Goal: Check status

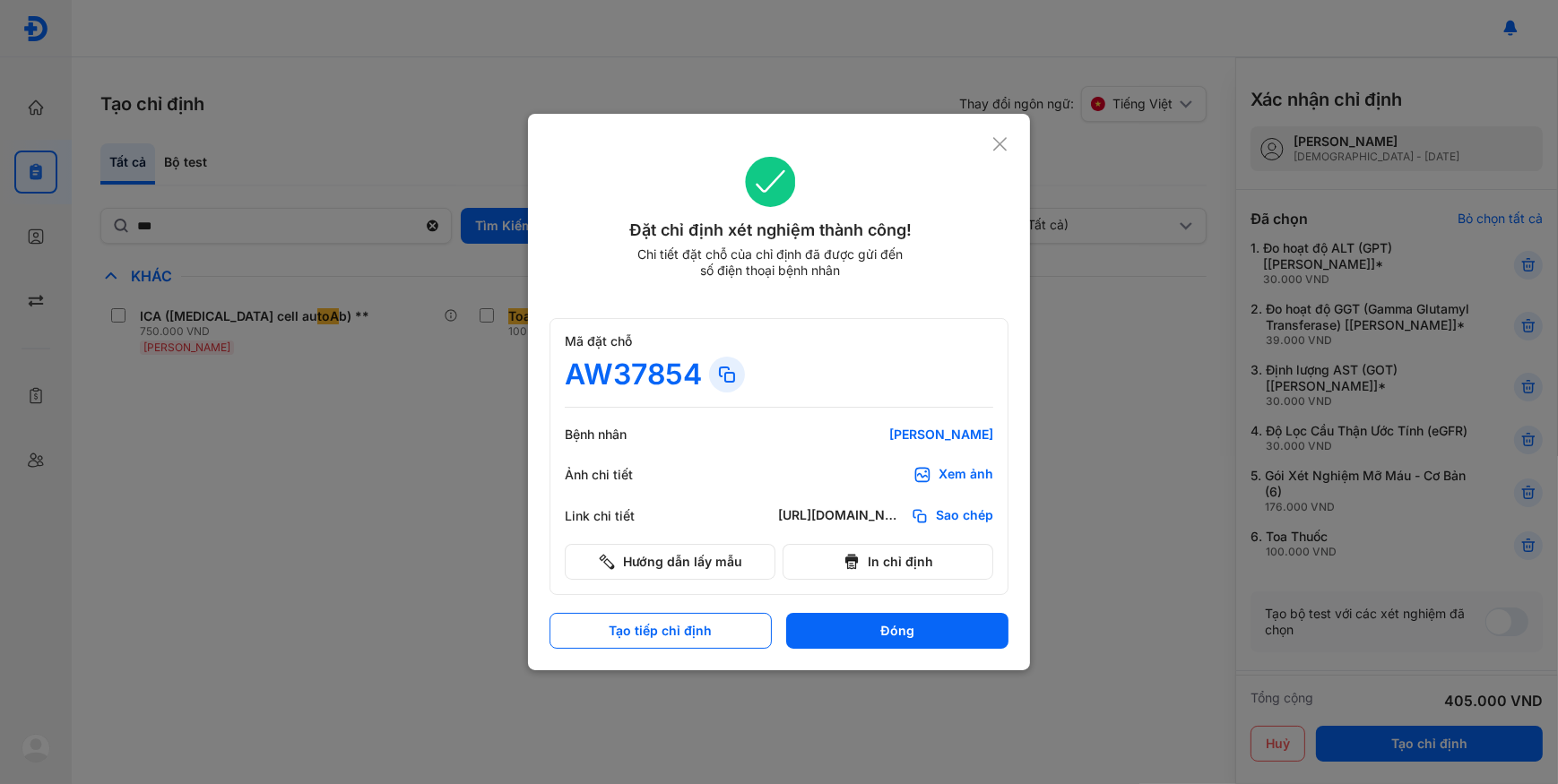
scroll to position [269, 0]
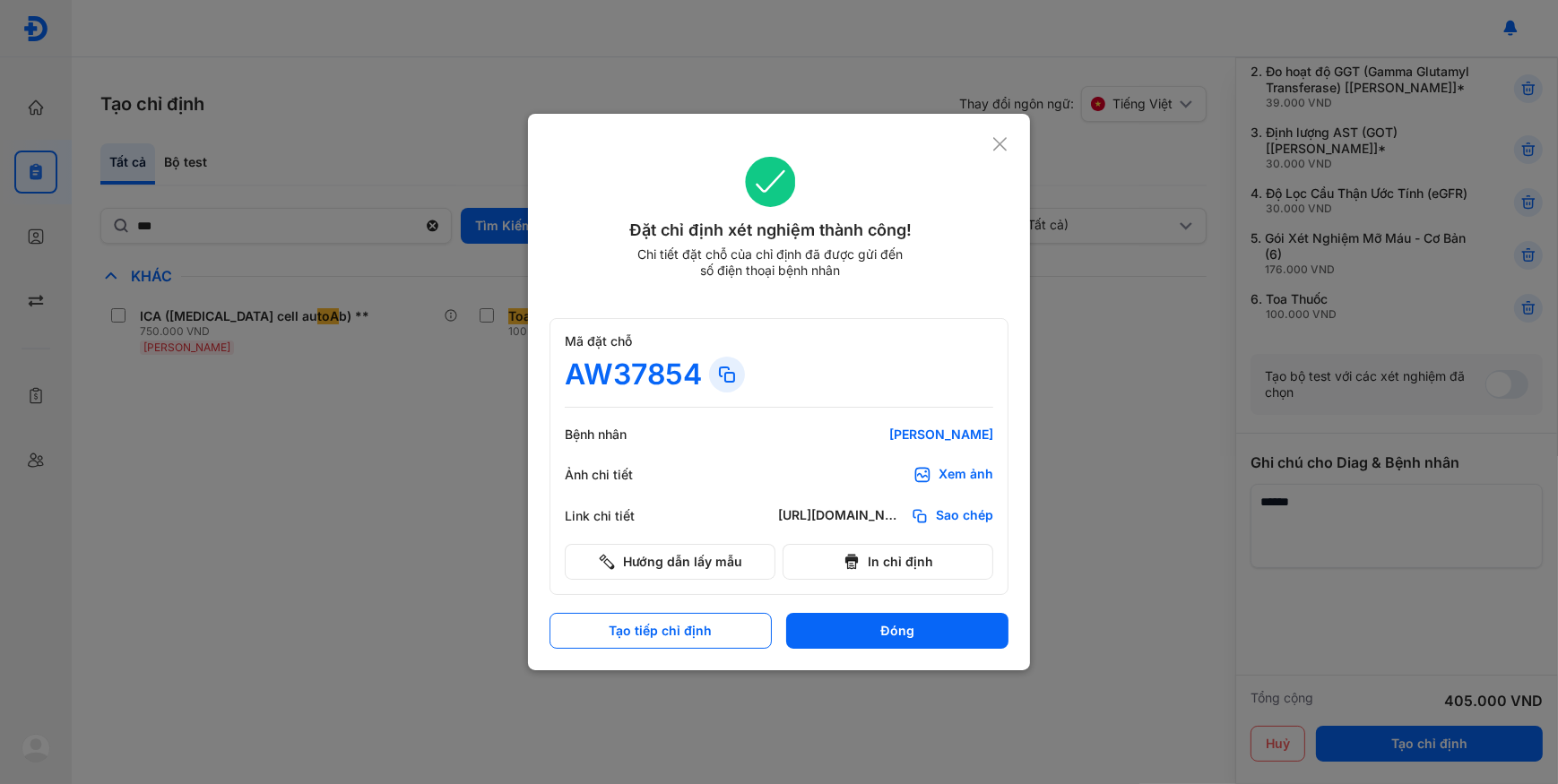
click at [999, 152] on icon at bounding box center [1000, 143] width 17 height 18
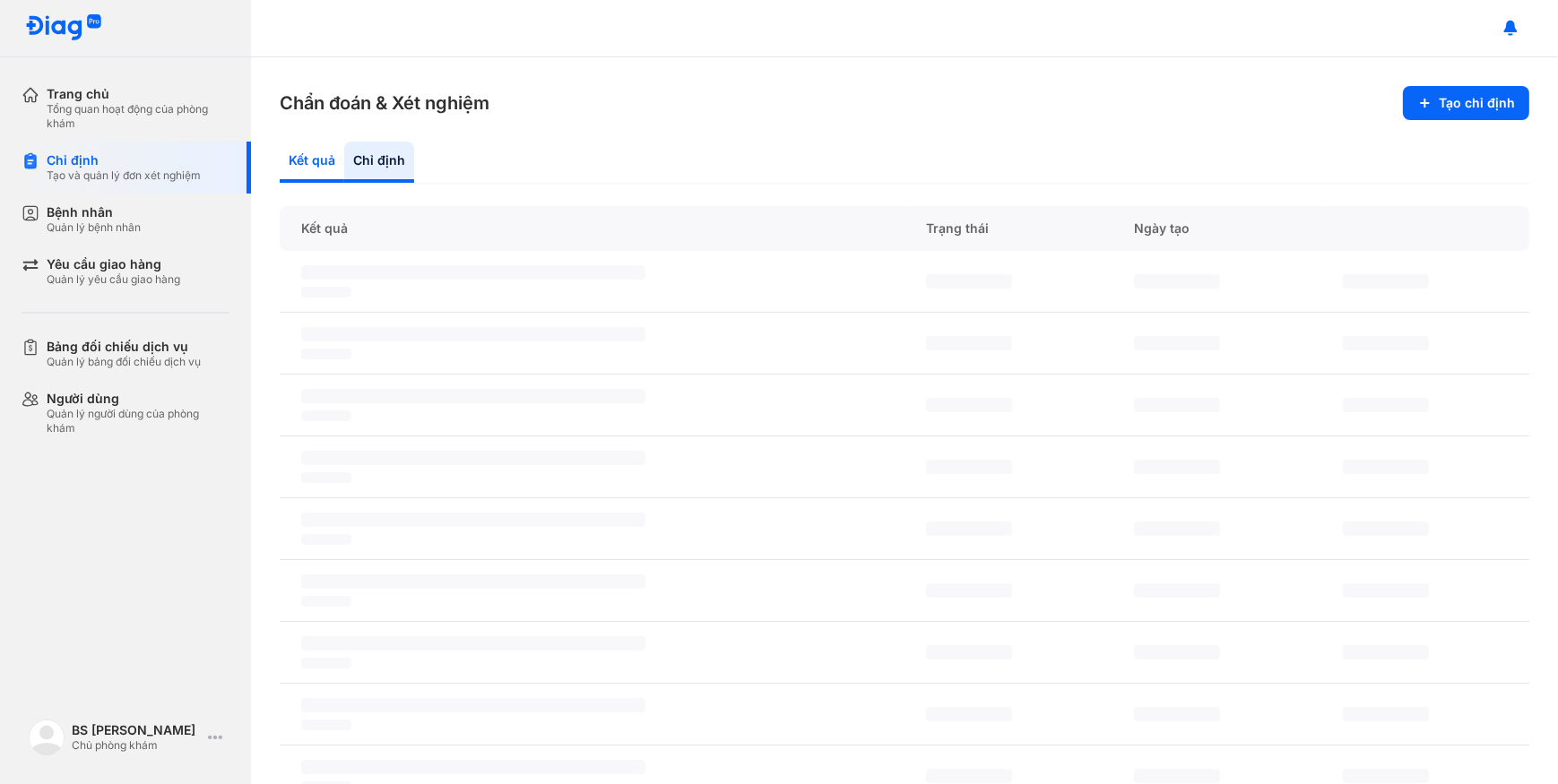
click at [345, 163] on div "Kết quả" at bounding box center [379, 162] width 70 height 41
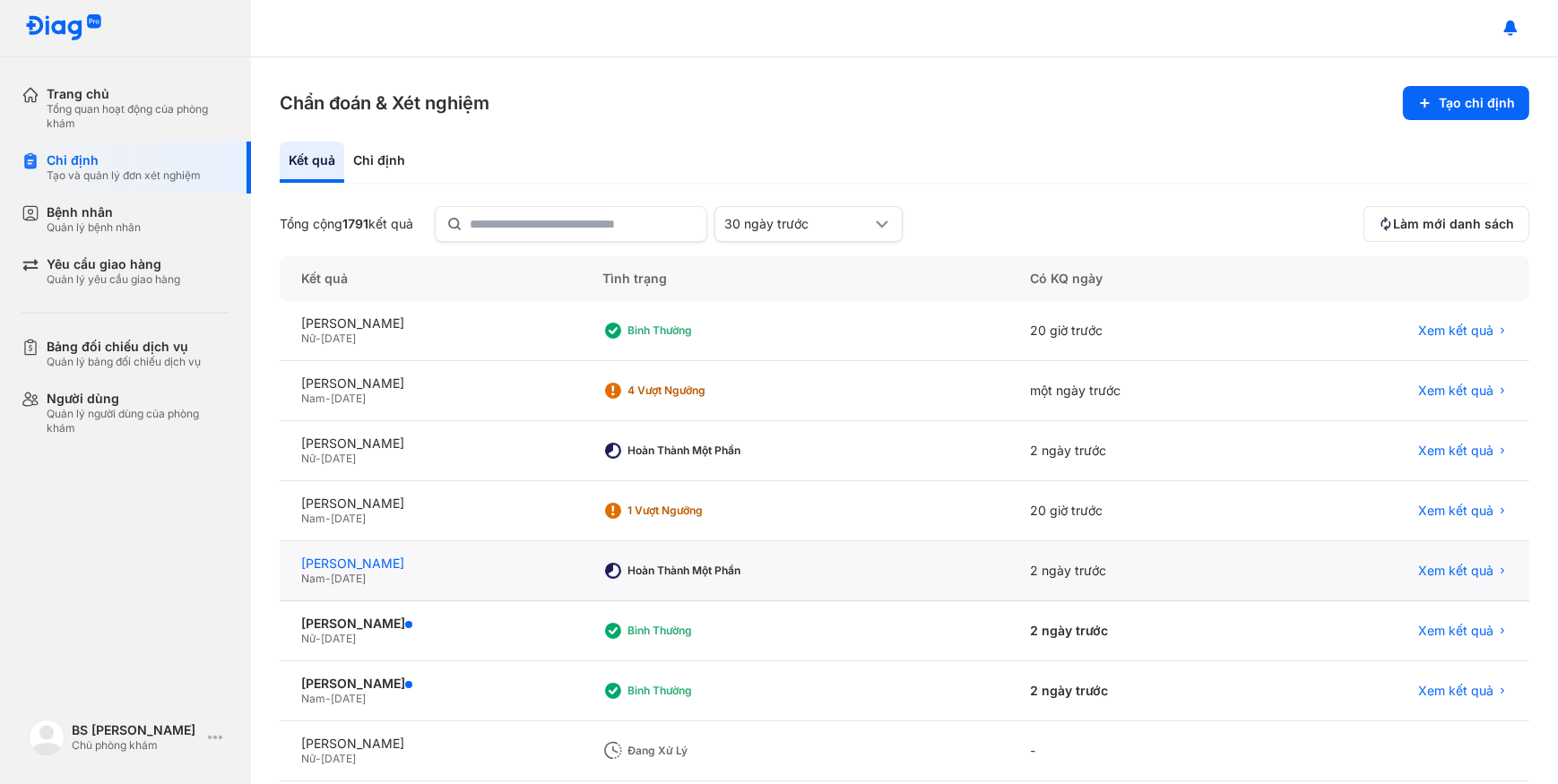
click at [558, 569] on div "[PERSON_NAME]" at bounding box center [429, 563] width 258 height 16
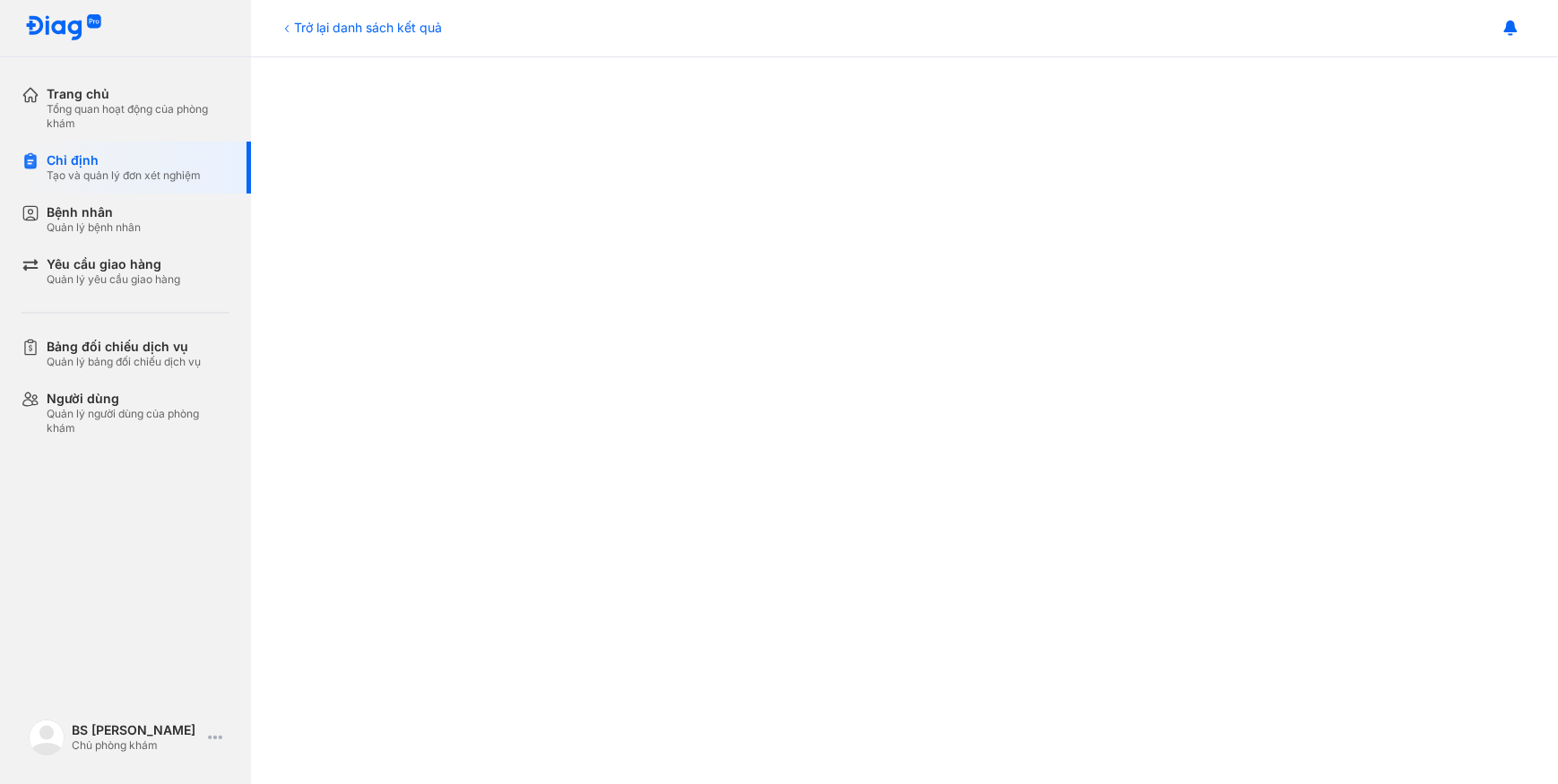
scroll to position [407, 0]
